Goal: Information Seeking & Learning: Learn about a topic

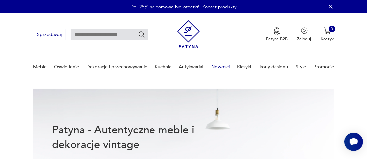
click at [220, 68] on link "Nowości" at bounding box center [220, 67] width 19 height 23
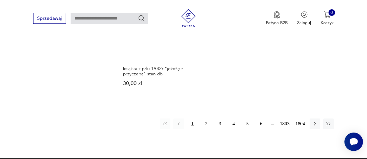
scroll to position [869, 0]
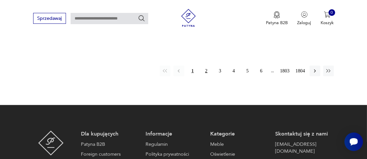
click at [204, 66] on button "2" at bounding box center [206, 71] width 11 height 11
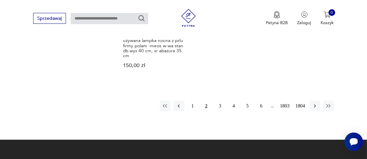
scroll to position [834, 0]
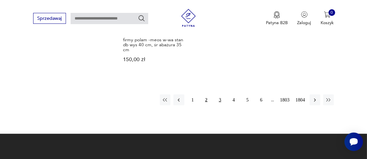
click at [220, 101] on button "3" at bounding box center [220, 100] width 11 height 11
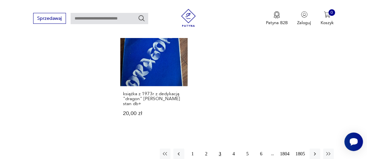
scroll to position [802, 0]
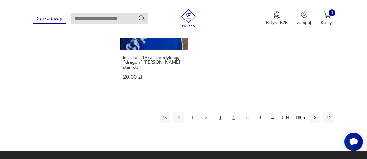
click at [234, 113] on button "4" at bounding box center [233, 118] width 11 height 11
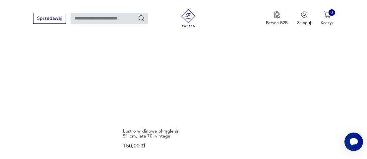
scroll to position [768, 0]
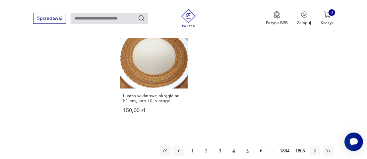
click at [247, 146] on button "5" at bounding box center [247, 151] width 11 height 11
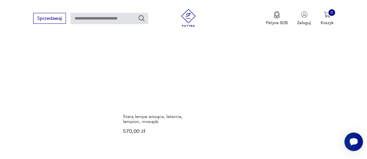
scroll to position [802, 0]
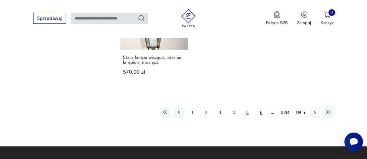
click at [263, 107] on button "6" at bounding box center [261, 112] width 11 height 11
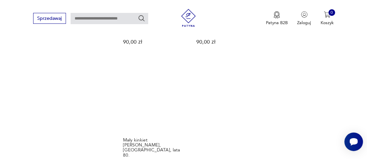
scroll to position [768, 0]
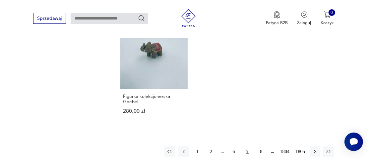
scroll to position [802, 0]
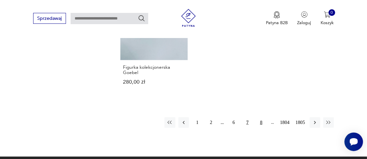
click at [261, 118] on button "8" at bounding box center [261, 123] width 11 height 11
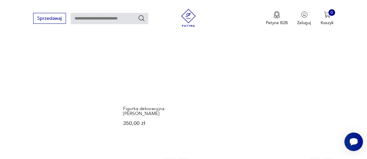
scroll to position [802, 0]
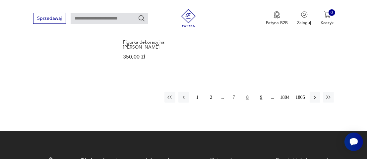
click at [260, 92] on button "9" at bounding box center [261, 97] width 11 height 11
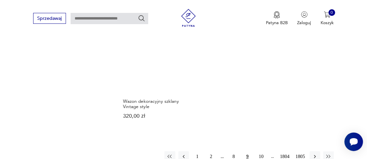
scroll to position [768, 0]
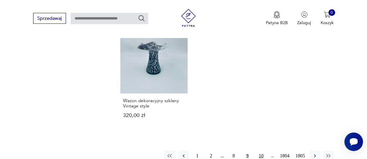
click at [259, 151] on button "10" at bounding box center [261, 156] width 11 height 11
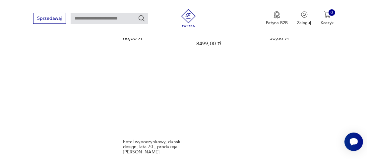
scroll to position [802, 0]
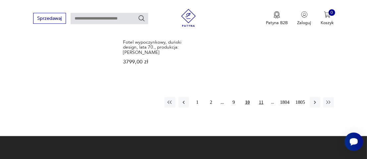
click at [260, 99] on button "11" at bounding box center [261, 102] width 11 height 11
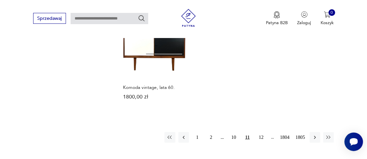
scroll to position [802, 0]
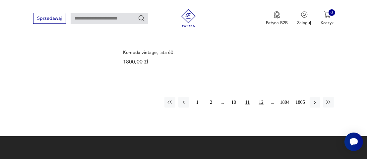
click at [261, 98] on button "12" at bounding box center [261, 102] width 11 height 11
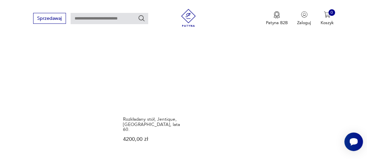
scroll to position [802, 0]
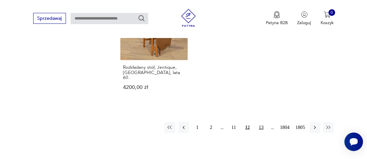
click at [263, 123] on button "13" at bounding box center [261, 128] width 11 height 11
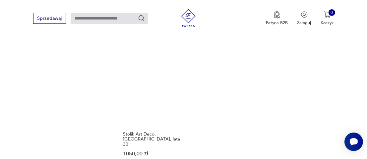
scroll to position [834, 0]
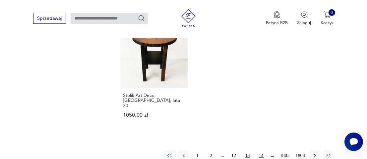
click at [262, 151] on button "14" at bounding box center [261, 156] width 11 height 11
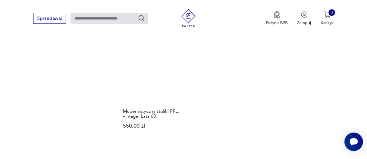
scroll to position [834, 0]
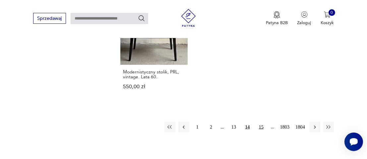
click at [260, 122] on button "15" at bounding box center [261, 127] width 11 height 11
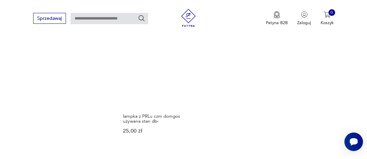
scroll to position [802, 0]
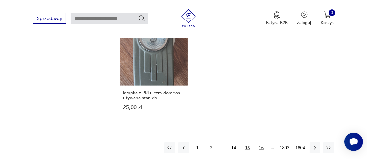
click at [265, 143] on button "16" at bounding box center [261, 148] width 11 height 11
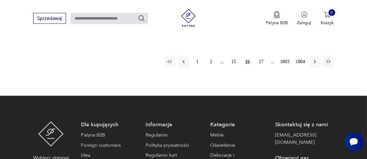
scroll to position [868, 0]
click at [263, 57] on button "17" at bounding box center [261, 62] width 11 height 11
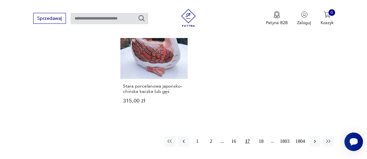
scroll to position [802, 0]
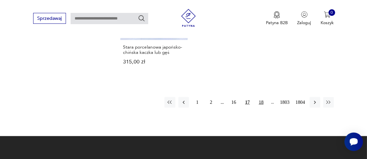
click at [261, 98] on button "18" at bounding box center [261, 102] width 11 height 11
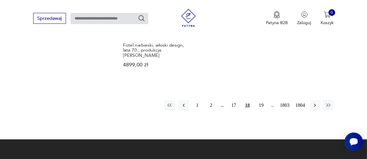
scroll to position [834, 0]
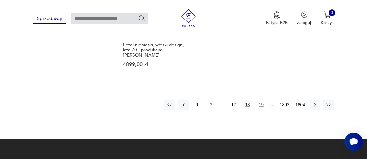
click at [260, 100] on button "19" at bounding box center [261, 105] width 11 height 11
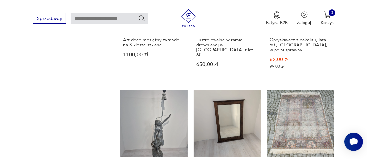
scroll to position [536, 0]
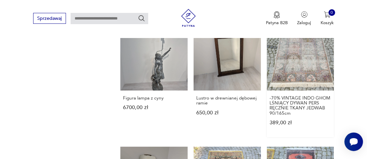
click at [298, 72] on link "-70% VINTAGE INDO GHOM LŚNIĄCY DYWAN PERS RĘCZNIE TKANY JEDWAB 90/165cm 389,00 …" at bounding box center [300, 81] width 67 height 114
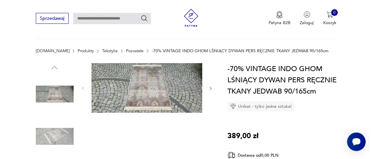
scroll to position [66, 0]
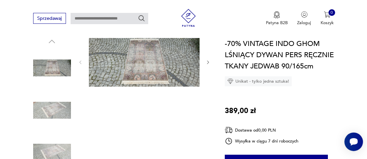
click at [151, 75] on img at bounding box center [144, 62] width 111 height 50
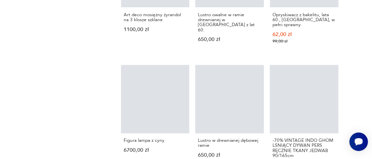
scroll to position [987, 0]
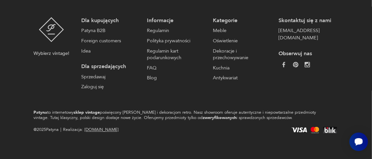
scroll to position [834, 0]
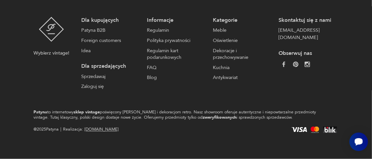
scroll to position [802, 0]
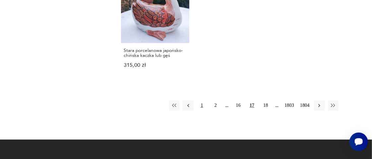
click at [202, 106] on button "1" at bounding box center [202, 105] width 11 height 11
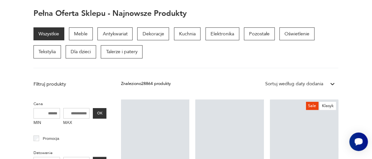
scroll to position [72, 0]
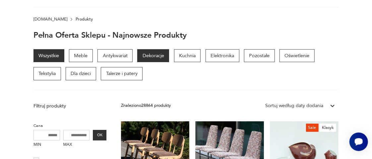
click at [153, 55] on p "Dekoracje" at bounding box center [153, 55] width 32 height 13
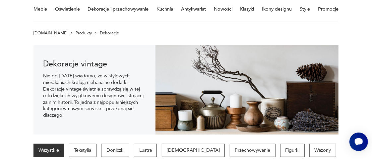
scroll to position [54, 0]
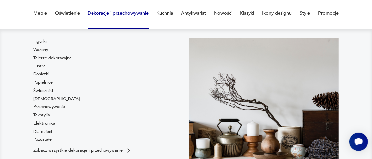
click at [116, 13] on link "Dekoracje i przechowywanie" at bounding box center [118, 13] width 61 height 23
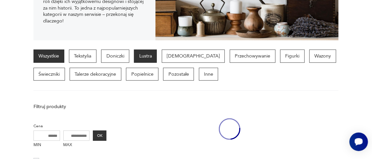
scroll to position [153, 0]
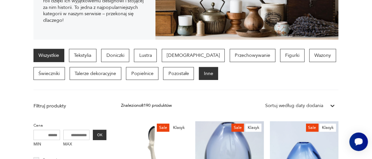
click at [199, 77] on p "Inne" at bounding box center [209, 73] width 20 height 13
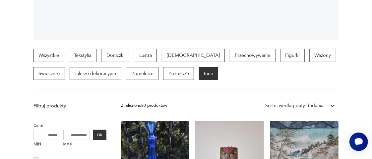
click at [199, 76] on p "Inne" at bounding box center [209, 73] width 20 height 13
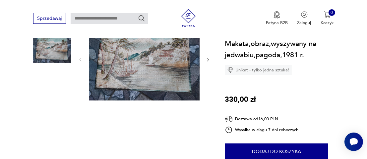
scroll to position [66, 0]
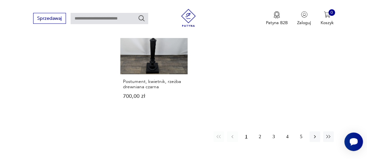
scroll to position [916, 0]
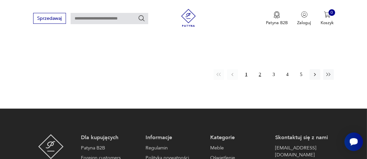
click at [258, 77] on button "2" at bounding box center [260, 75] width 11 height 11
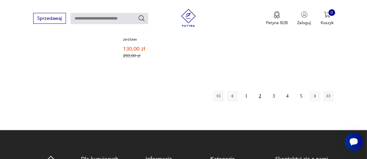
scroll to position [916, 0]
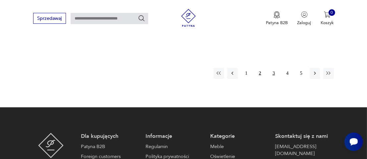
click at [273, 68] on button "3" at bounding box center [273, 73] width 11 height 11
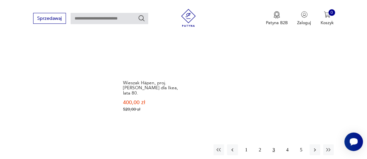
scroll to position [849, 0]
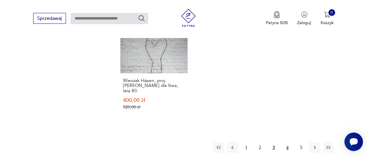
click at [287, 143] on button "4" at bounding box center [287, 148] width 11 height 11
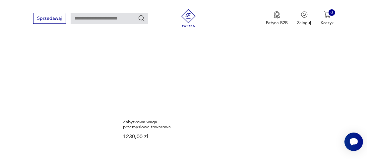
scroll to position [883, 0]
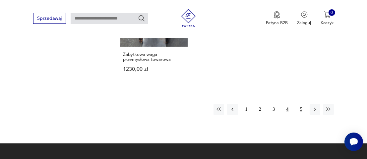
click at [301, 104] on button "5" at bounding box center [301, 109] width 11 height 11
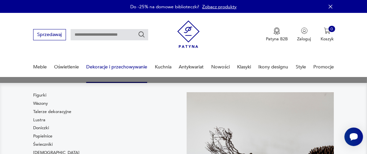
click at [132, 64] on link "Dekoracje i przechowywanie" at bounding box center [116, 67] width 61 height 23
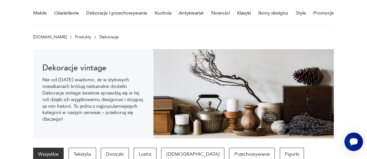
scroll to position [120, 0]
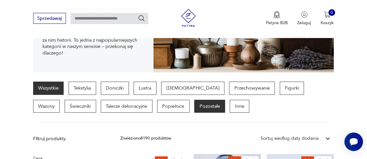
click at [194, 104] on p "Pozostałe" at bounding box center [209, 106] width 31 height 13
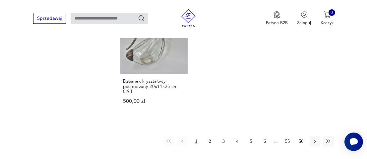
scroll to position [883, 0]
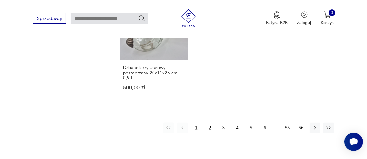
click at [209, 123] on button "2" at bounding box center [210, 128] width 11 height 11
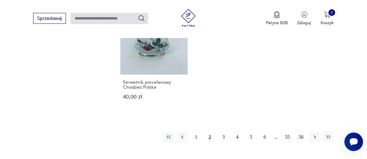
scroll to position [883, 0]
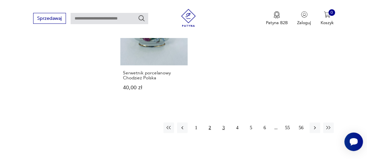
drag, startPoint x: 227, startPoint y: 118, endPoint x: 221, endPoint y: 116, distance: 5.6
click at [225, 123] on button "3" at bounding box center [223, 128] width 11 height 11
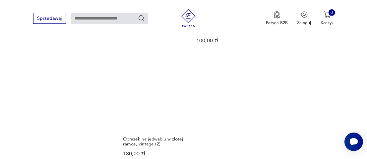
scroll to position [883, 0]
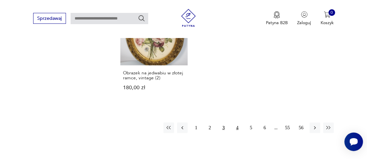
click at [238, 123] on button "4" at bounding box center [237, 128] width 11 height 11
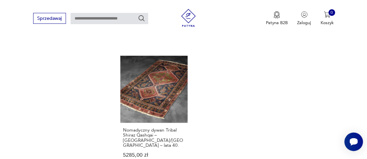
scroll to position [883, 0]
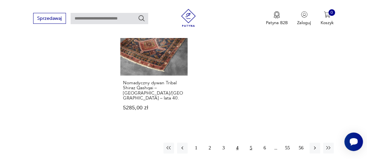
click at [251, 143] on button "5" at bounding box center [251, 148] width 11 height 11
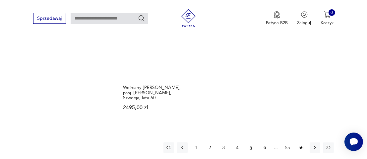
scroll to position [916, 0]
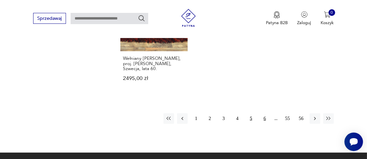
click at [264, 124] on button "6" at bounding box center [264, 119] width 11 height 11
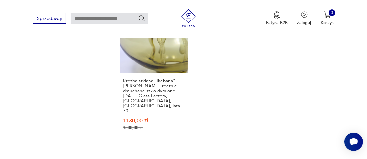
scroll to position [916, 0]
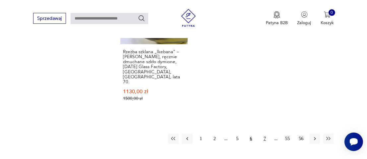
click at [265, 134] on button "7" at bounding box center [264, 139] width 11 height 11
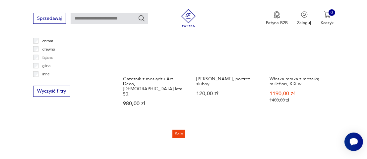
scroll to position [849, 0]
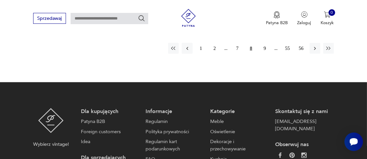
scroll to position [883, 0]
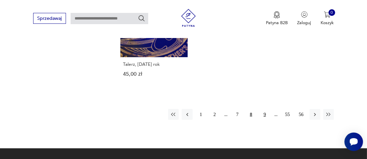
click at [265, 109] on button "9" at bounding box center [264, 114] width 11 height 11
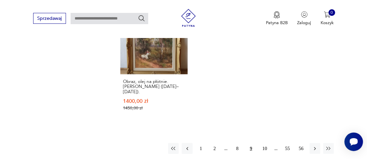
scroll to position [883, 0]
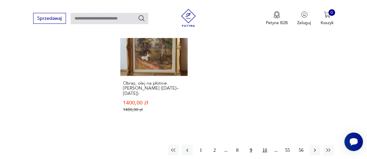
click at [264, 145] on button "10" at bounding box center [264, 150] width 11 height 11
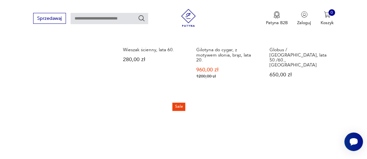
scroll to position [883, 0]
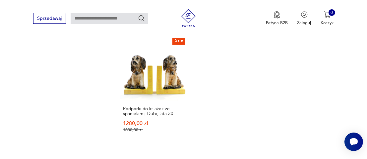
drag, startPoint x: 266, startPoint y: 142, endPoint x: 260, endPoint y: 139, distance: 6.2
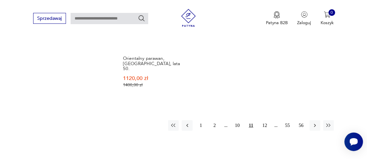
scroll to position [949, 0]
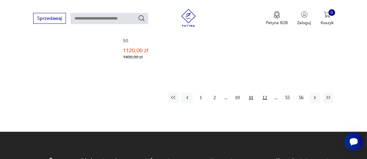
click at [267, 93] on button "12" at bounding box center [264, 98] width 11 height 11
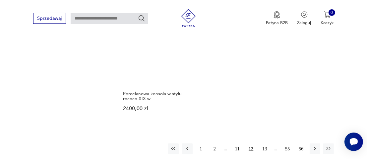
scroll to position [916, 0]
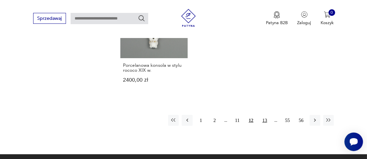
click at [262, 115] on button "13" at bounding box center [264, 120] width 11 height 11
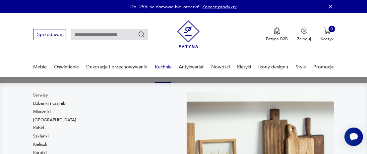
click at [162, 66] on link "Kuchnia" at bounding box center [163, 67] width 17 height 23
click at [161, 66] on link "Kuchnia" at bounding box center [163, 67] width 17 height 23
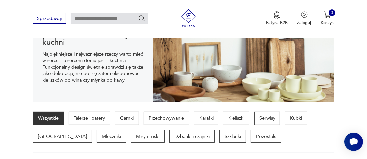
scroll to position [99, 0]
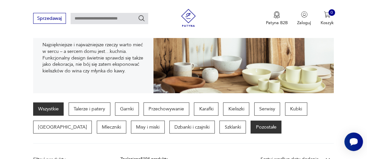
click at [251, 130] on p "Pozostałe" at bounding box center [266, 127] width 31 height 13
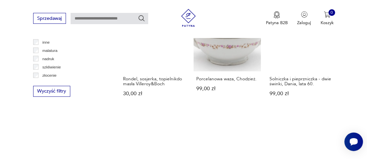
scroll to position [849, 0]
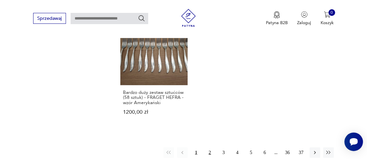
click at [212, 148] on button "2" at bounding box center [210, 153] width 11 height 11
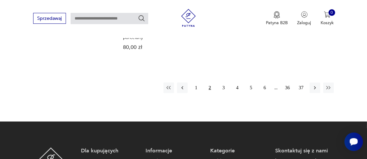
scroll to position [883, 0]
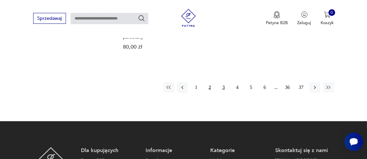
click at [223, 89] on button "3" at bounding box center [223, 88] width 11 height 11
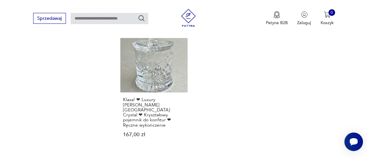
scroll to position [916, 0]
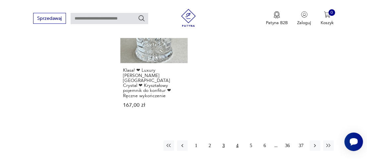
click at [235, 141] on button "4" at bounding box center [237, 146] width 11 height 11
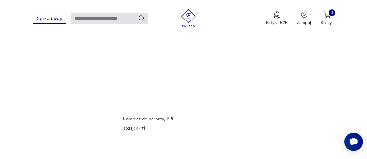
scroll to position [883, 0]
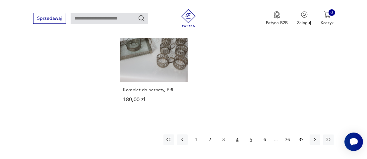
click at [248, 135] on button "5" at bounding box center [251, 140] width 11 height 11
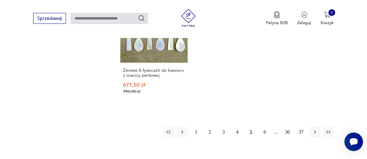
scroll to position [949, 0]
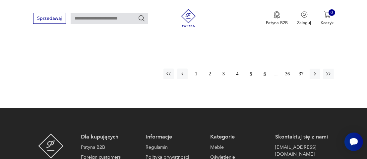
click at [266, 69] on button "6" at bounding box center [264, 74] width 11 height 11
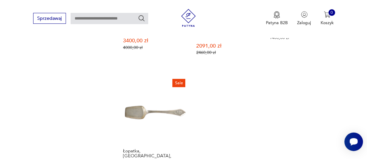
scroll to position [883, 0]
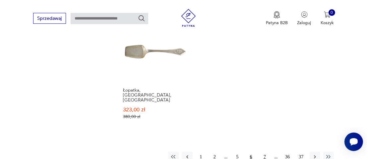
click at [264, 152] on button "7" at bounding box center [264, 157] width 11 height 11
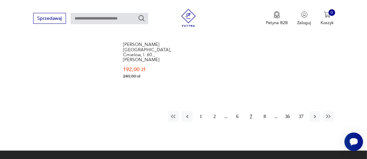
scroll to position [916, 0]
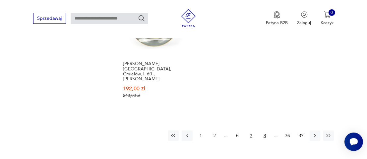
click at [265, 131] on button "8" at bounding box center [264, 136] width 11 height 11
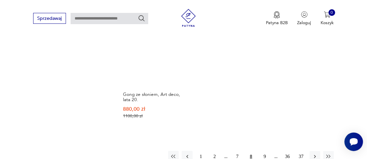
scroll to position [949, 0]
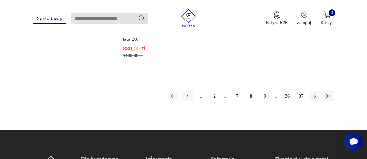
click at [263, 91] on button "9" at bounding box center [264, 96] width 11 height 11
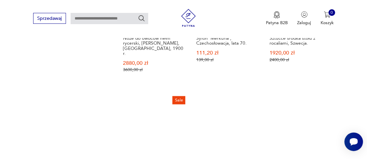
scroll to position [949, 0]
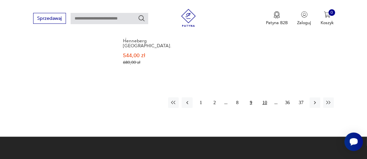
click at [266, 98] on button "10" at bounding box center [264, 103] width 11 height 11
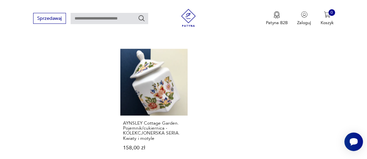
scroll to position [916, 0]
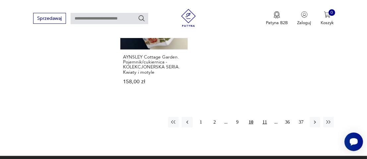
click at [266, 117] on button "11" at bounding box center [264, 122] width 11 height 11
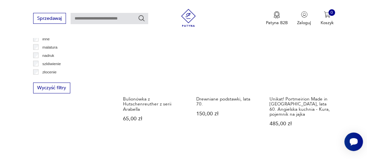
scroll to position [717, 0]
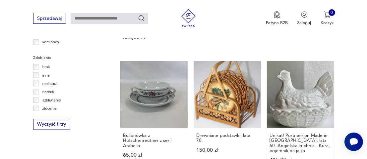
click at [288, 90] on link "Unikat! Portmeirion Made in [GEOGRAPHIC_DATA], lata 60. Angielska kuchnia - Kur…" at bounding box center [300, 118] width 67 height 114
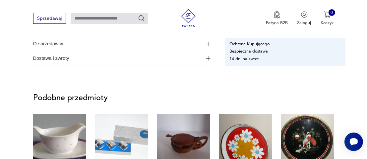
scroll to position [431, 0]
